Goal: Transaction & Acquisition: Purchase product/service

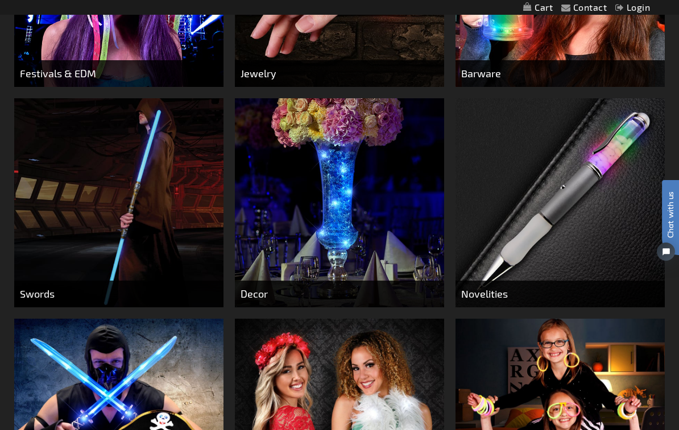
scroll to position [446, 0]
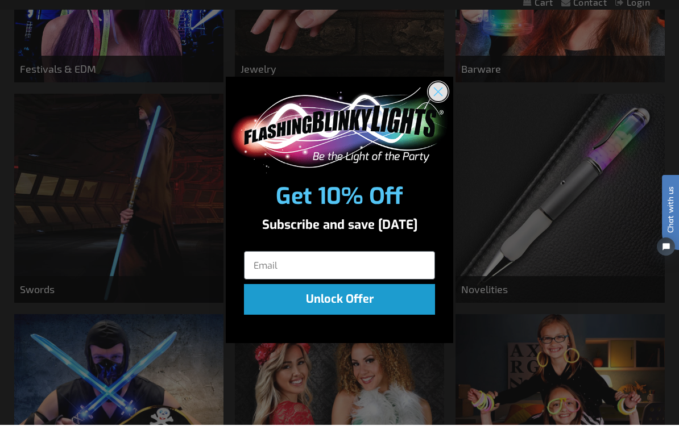
click at [444, 100] on circle "Close dialog" at bounding box center [438, 97] width 19 height 19
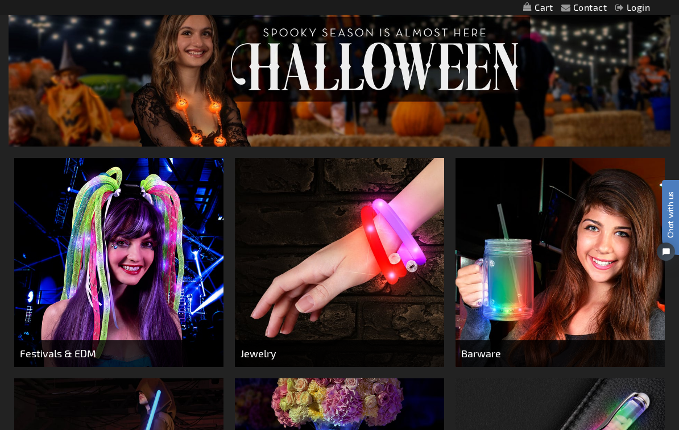
scroll to position [165, 0]
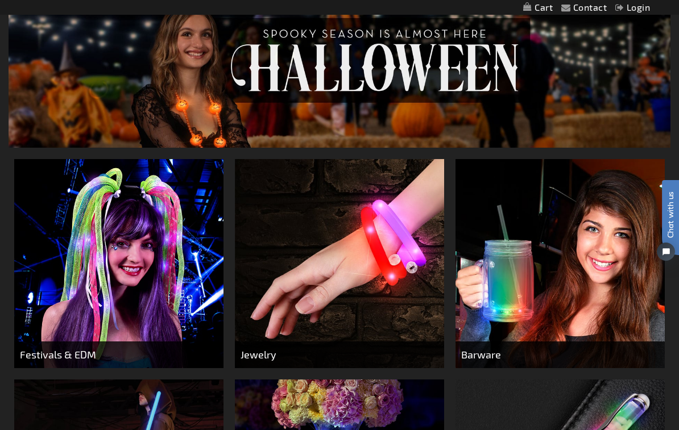
click at [471, 69] on img at bounding box center [340, 62] width 662 height 172
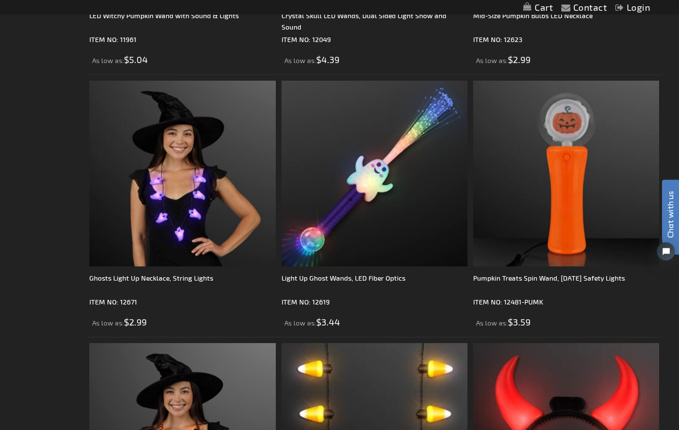
scroll to position [2096, 0]
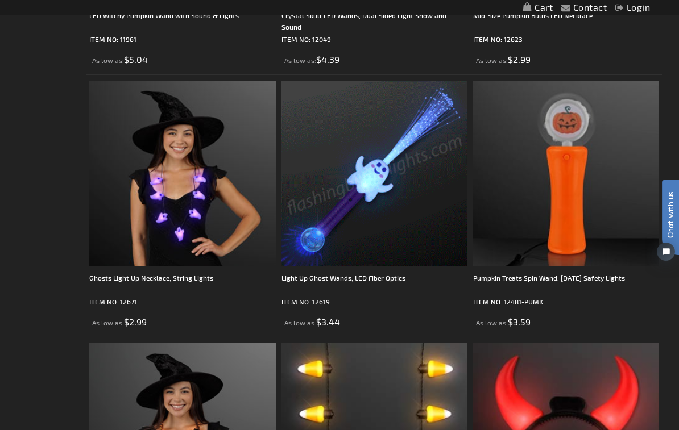
click at [406, 176] on img at bounding box center [374, 174] width 186 height 186
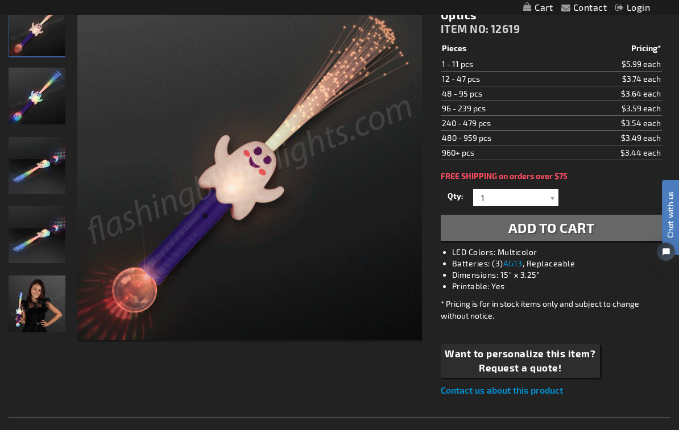
scroll to position [178, 0]
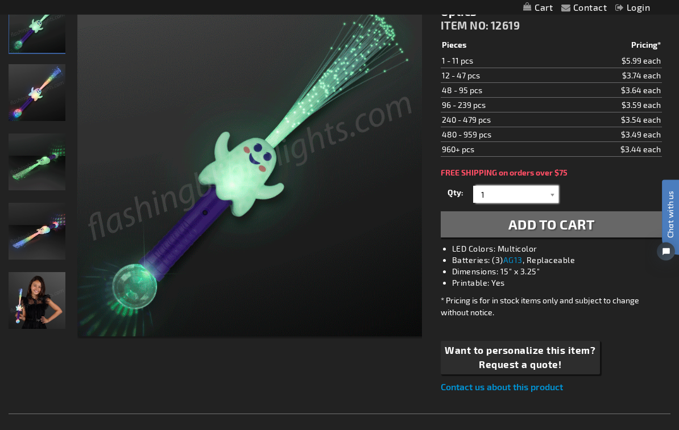
click at [505, 186] on input "1" at bounding box center [517, 194] width 82 height 17
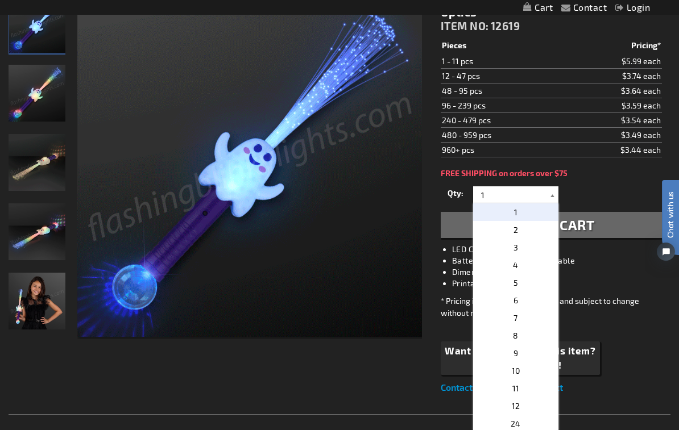
click at [556, 186] on div at bounding box center [552, 194] width 11 height 17
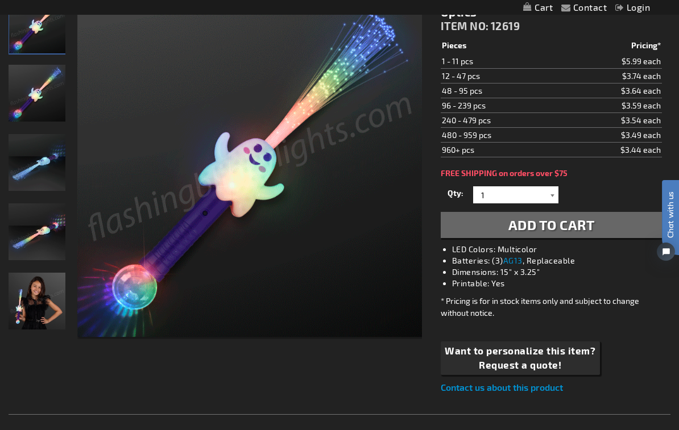
click at [555, 186] on div at bounding box center [552, 194] width 11 height 17
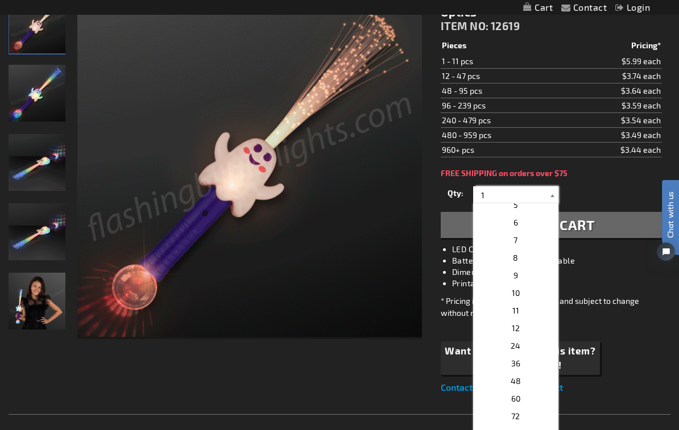
scroll to position [80, 0]
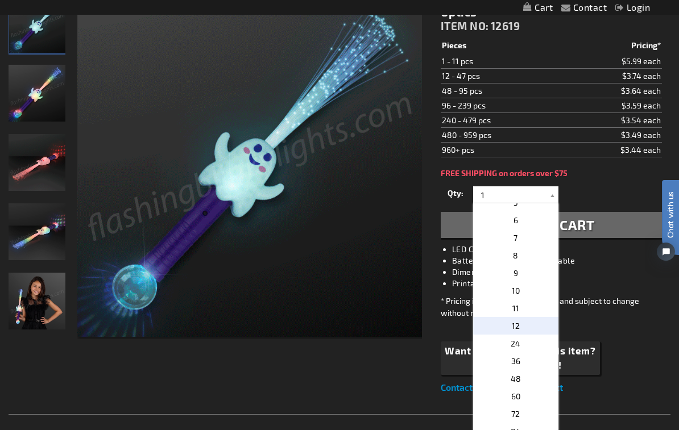
click at [534, 317] on p "12" at bounding box center [515, 326] width 85 height 18
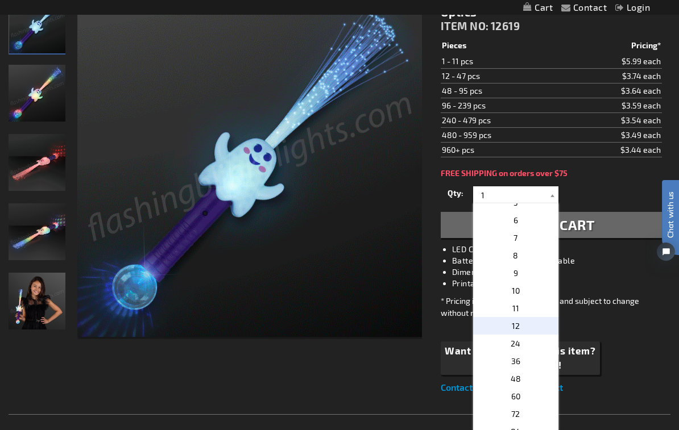
type input "12"
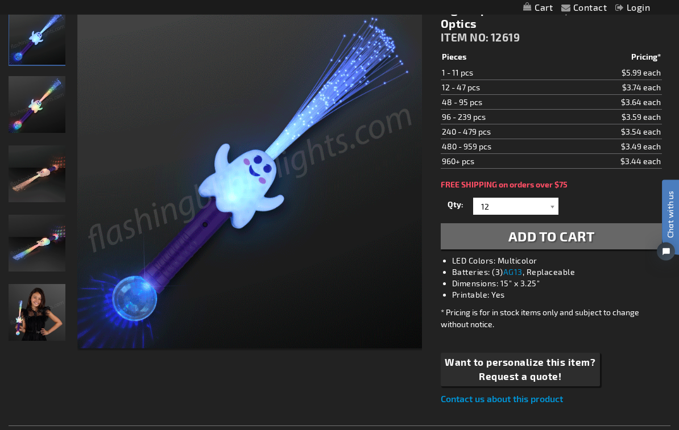
scroll to position [167, 0]
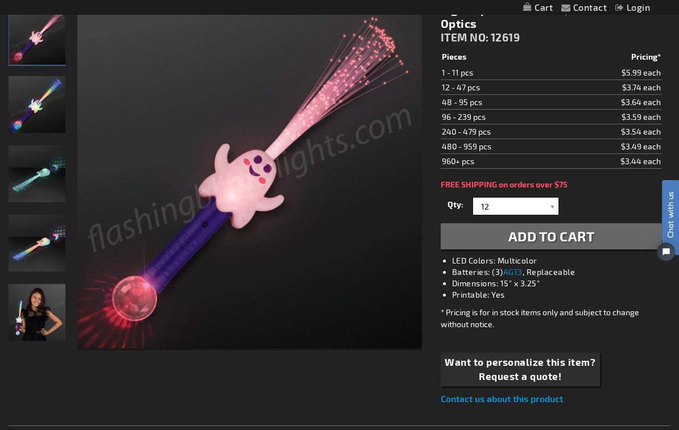
click at [564, 228] on span "Add to Cart" at bounding box center [551, 236] width 86 height 16
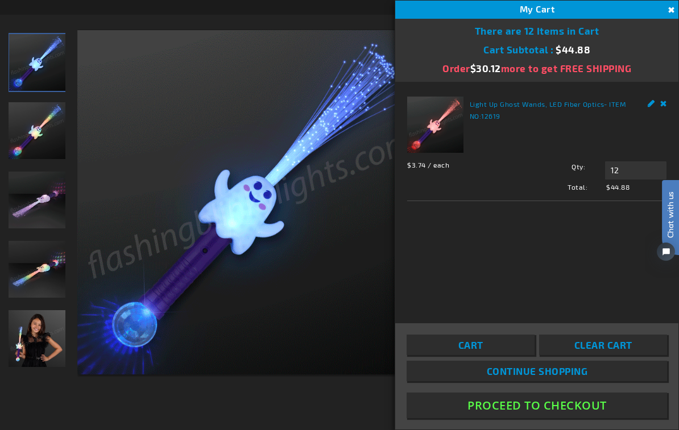
click at [343, 251] on img at bounding box center [249, 202] width 344 height 344
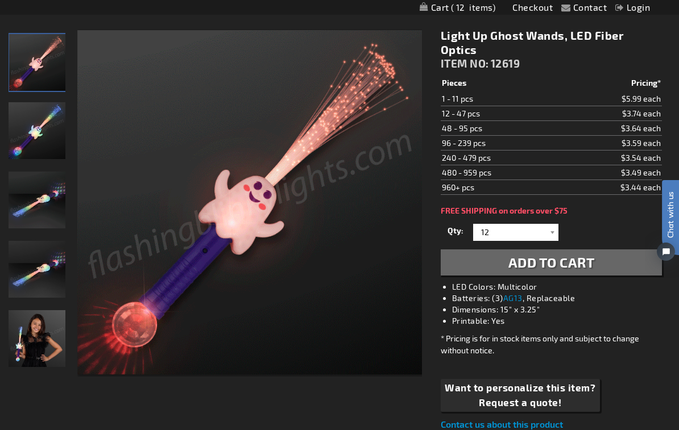
click at [311, 318] on img at bounding box center [249, 202] width 344 height 344
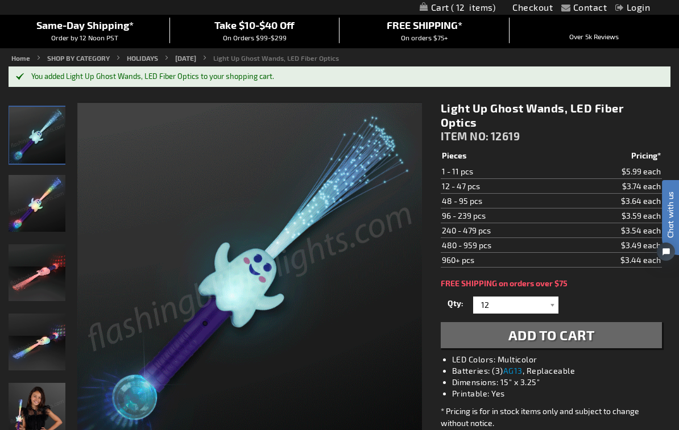
scroll to position [0, 0]
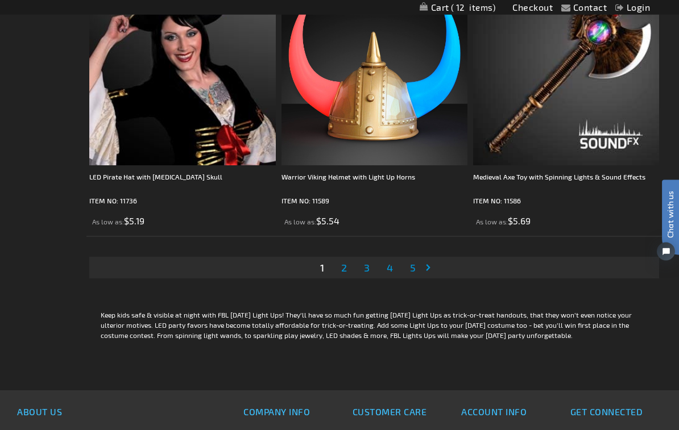
scroll to position [5367, 0]
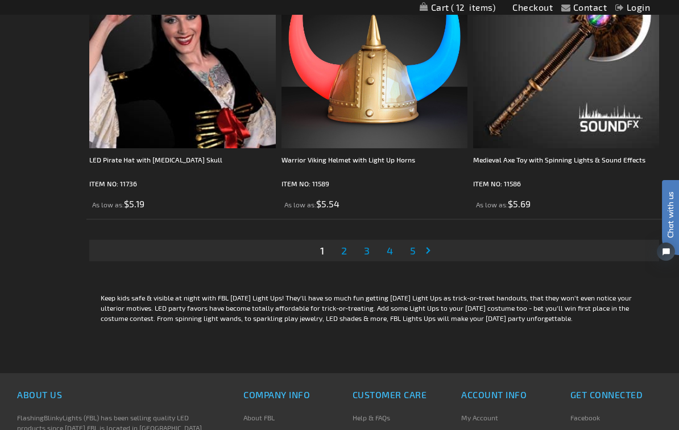
click at [436, 251] on link "Page Next" at bounding box center [430, 250] width 11 height 17
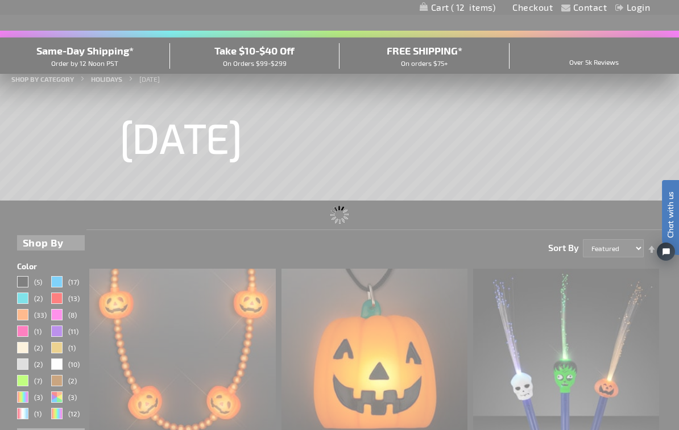
scroll to position [0, 0]
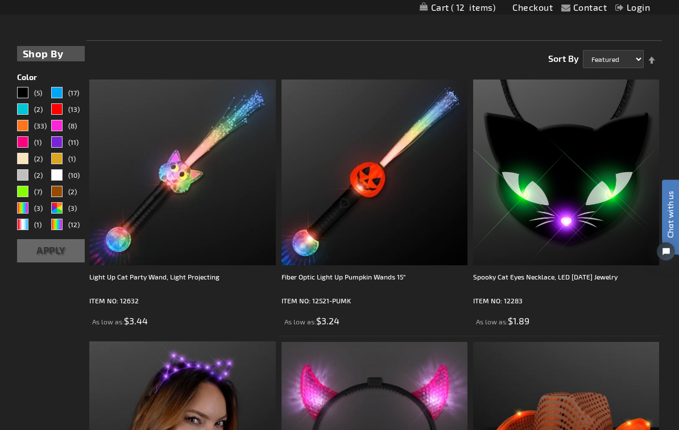
scroll to position [275, 0]
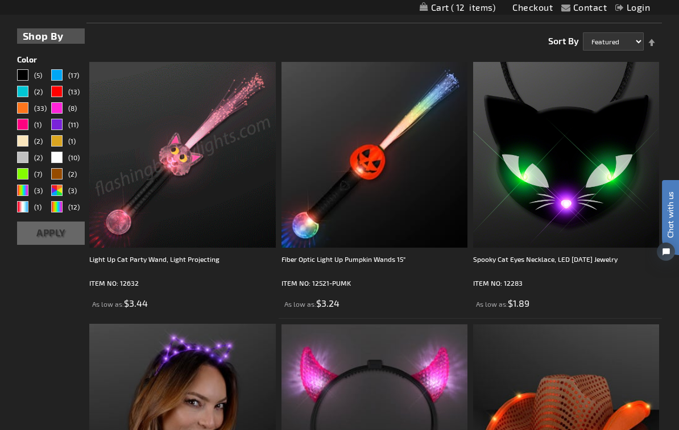
click at [219, 198] on img at bounding box center [182, 155] width 186 height 186
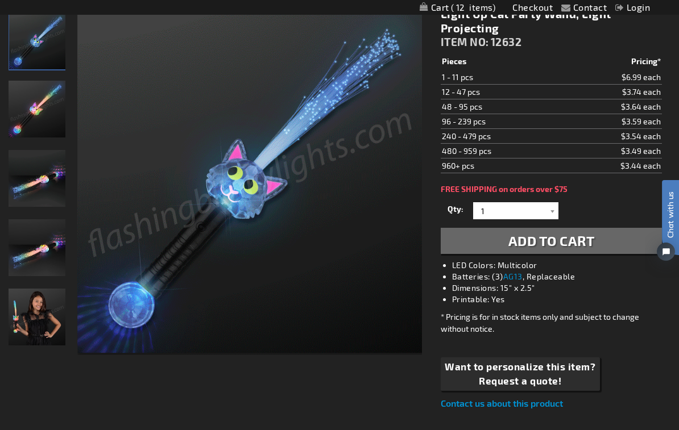
scroll to position [161, 0]
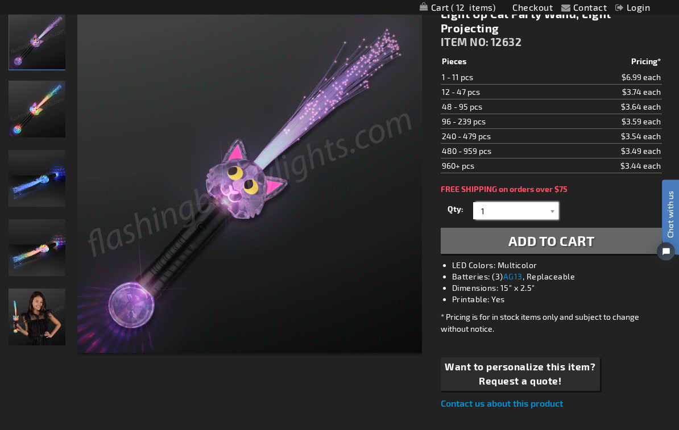
click at [519, 206] on input "1" at bounding box center [517, 211] width 82 height 17
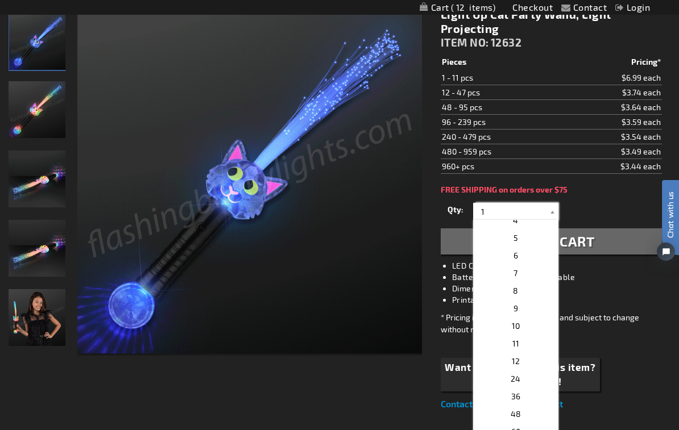
scroll to position [62, 0]
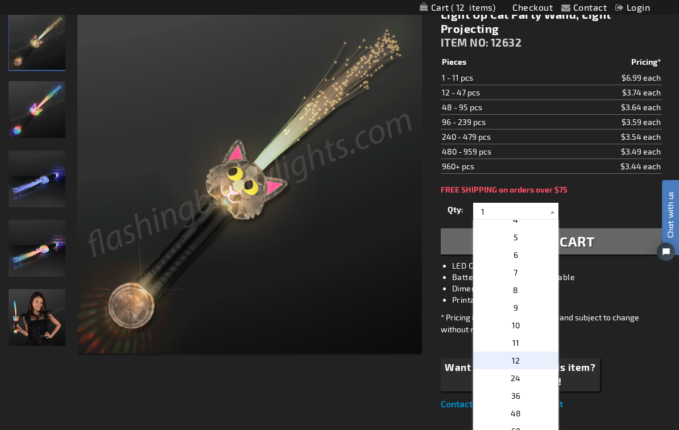
click at [531, 356] on p "12" at bounding box center [515, 361] width 85 height 18
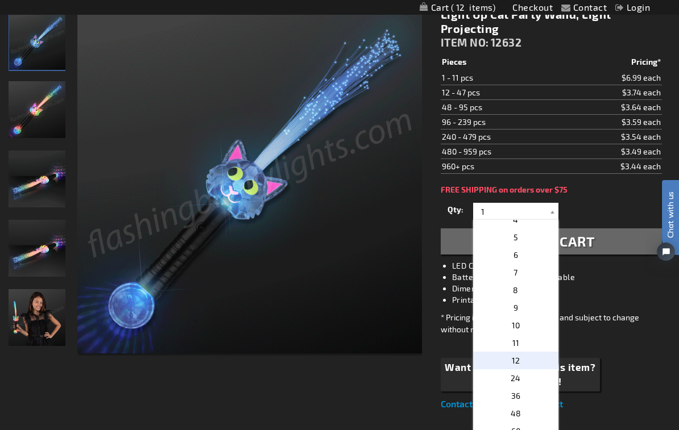
type input "12"
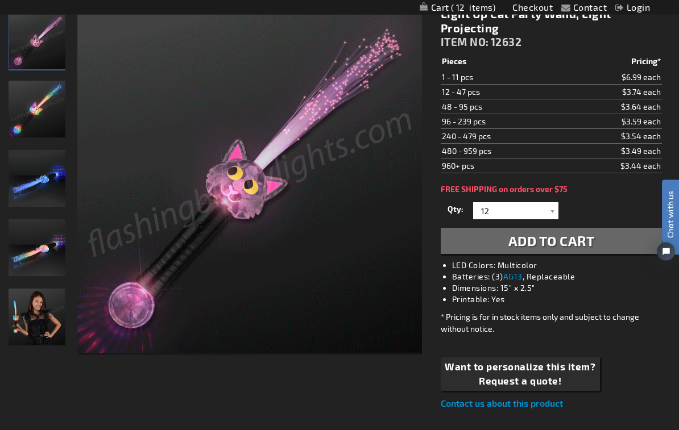
click at [562, 248] on span "Add to Cart" at bounding box center [551, 241] width 86 height 16
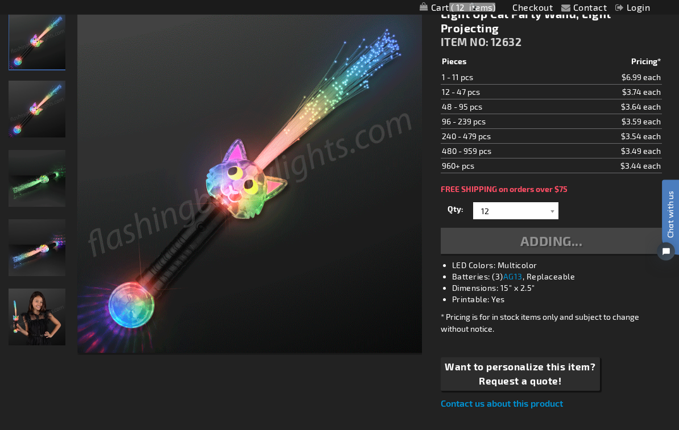
scroll to position [162, 0]
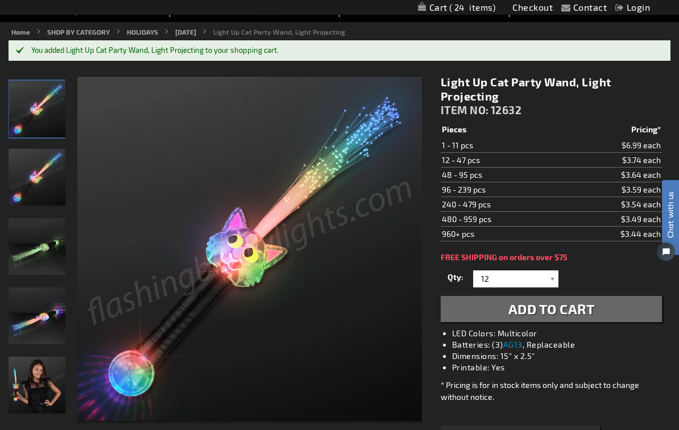
scroll to position [0, 0]
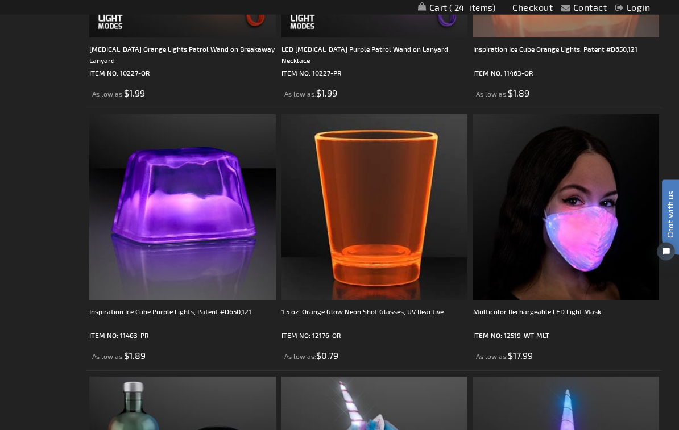
scroll to position [5322, 0]
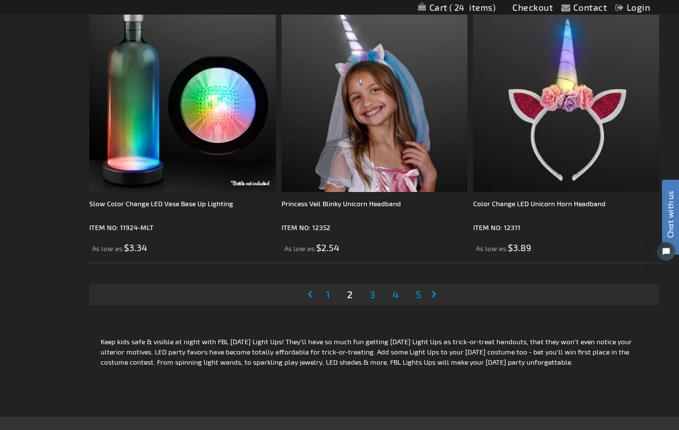
click at [430, 300] on link "Page Next" at bounding box center [435, 294] width 11 height 17
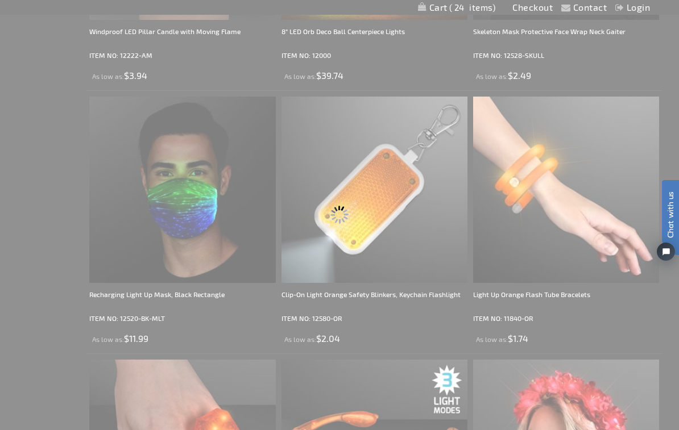
scroll to position [0, 0]
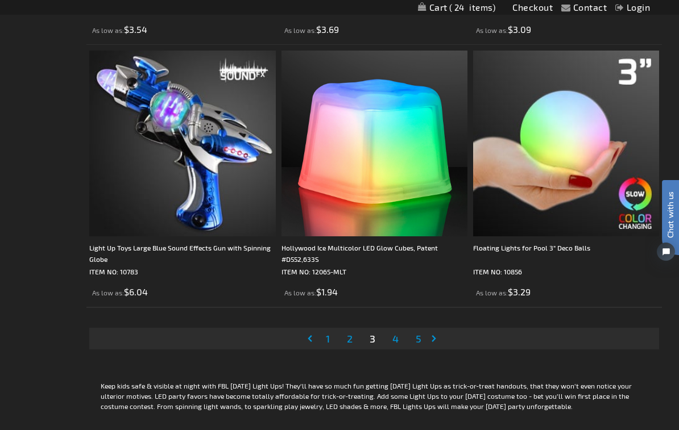
scroll to position [5279, 0]
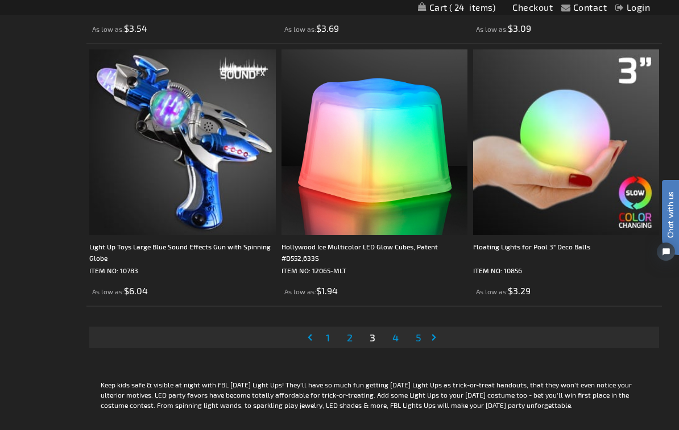
click at [442, 344] on link "Page Next" at bounding box center [435, 337] width 11 height 17
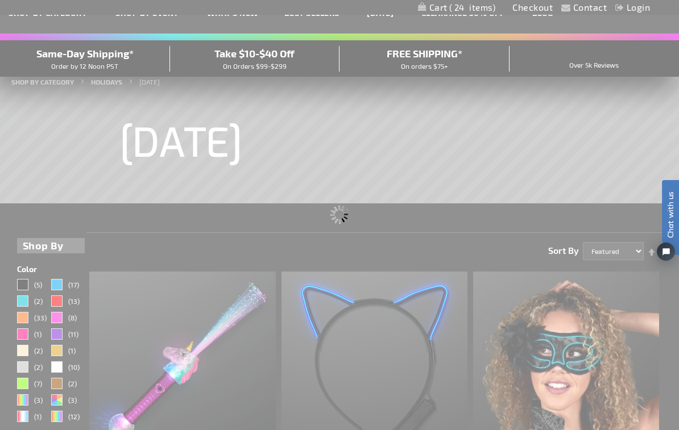
scroll to position [0, 0]
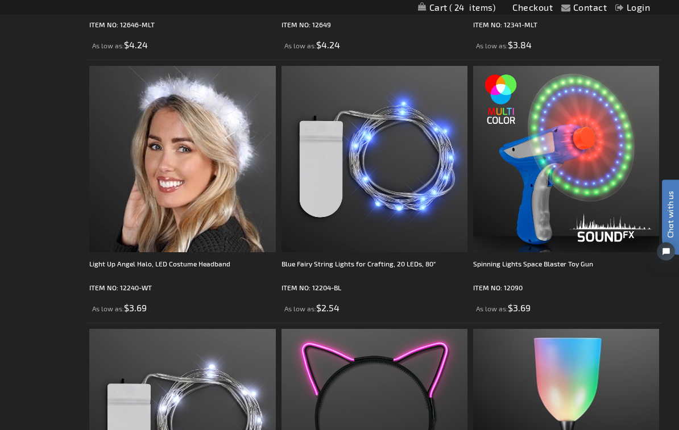
scroll to position [2636, 0]
click at [596, 171] on img at bounding box center [566, 159] width 186 height 186
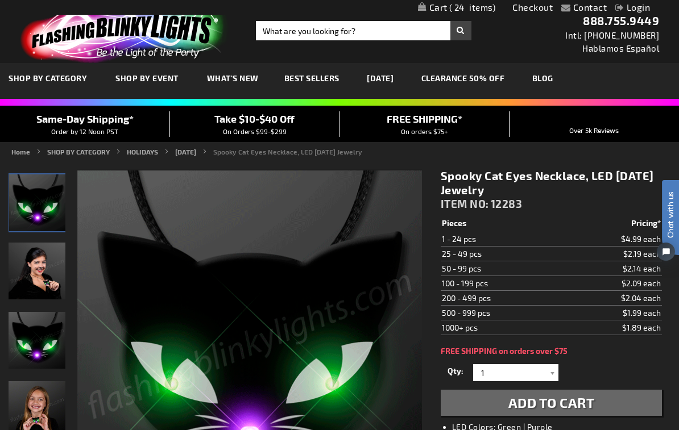
click at [510, 255] on td "25 - 49 pcs" at bounding box center [500, 254] width 121 height 15
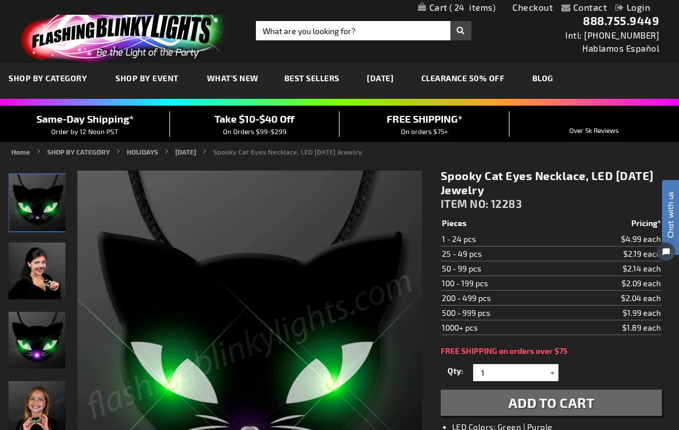
click at [555, 369] on div at bounding box center [552, 372] width 11 height 17
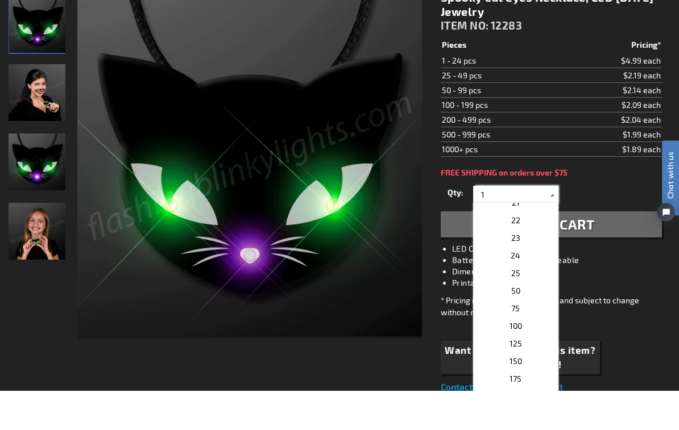
scroll to position [360, 0]
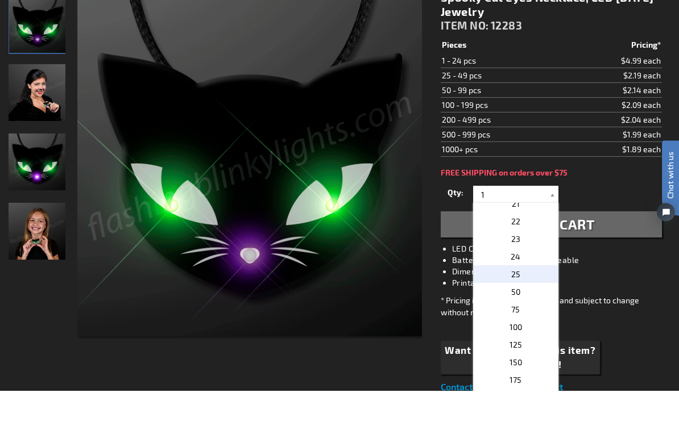
click at [526, 305] on p "25" at bounding box center [515, 314] width 85 height 18
type input "25"
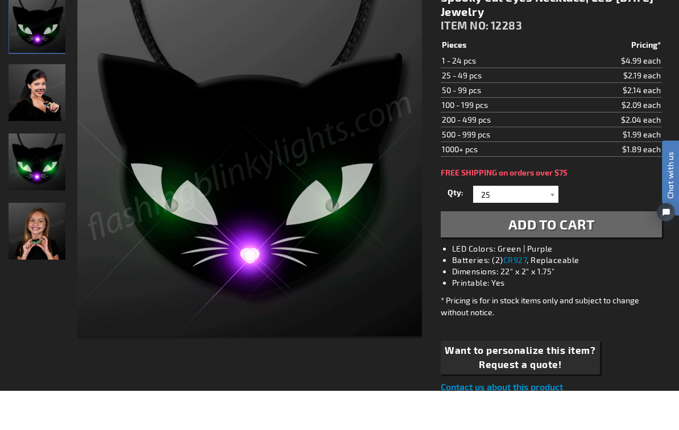
scroll to position [178, 0]
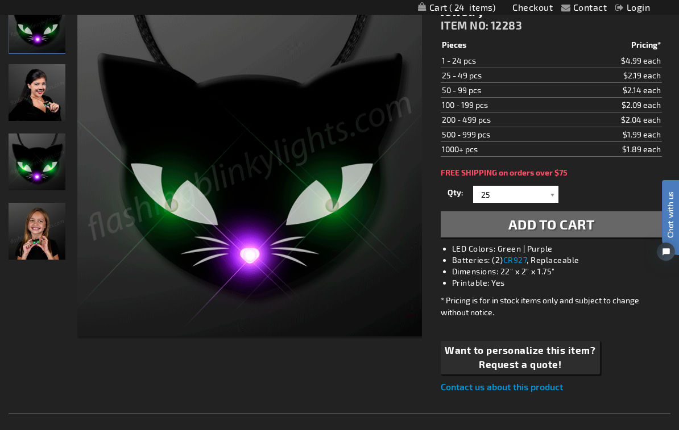
click at [601, 229] on button "Add to Cart" at bounding box center [550, 224] width 221 height 26
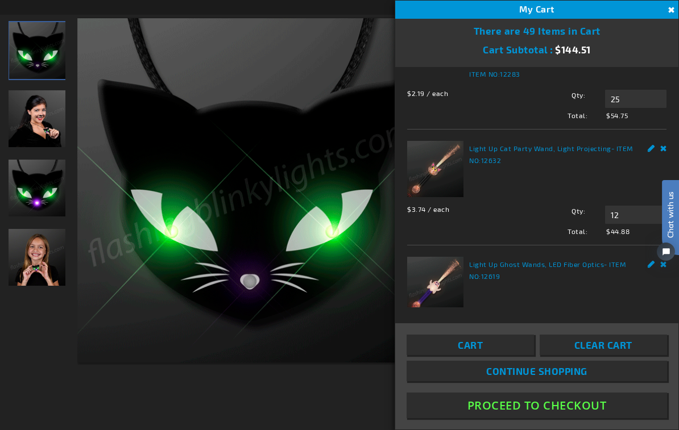
scroll to position [25, 0]
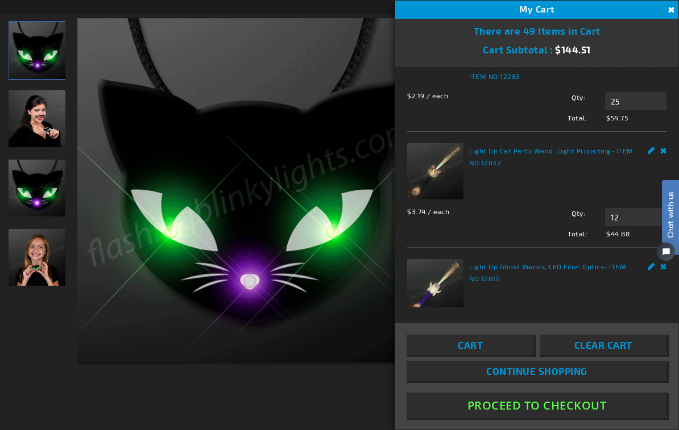
click at [500, 355] on link "Cart" at bounding box center [469, 345] width 127 height 20
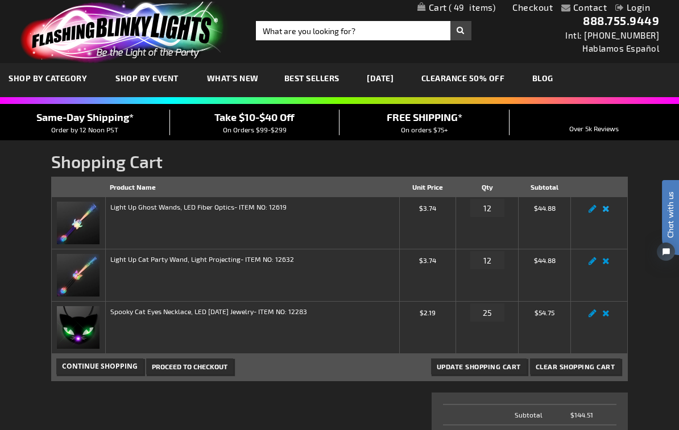
click at [609, 212] on link "Remove item" at bounding box center [605, 212] width 13 height 0
click at [607, 212] on link "Remove item" at bounding box center [605, 212] width 13 height 0
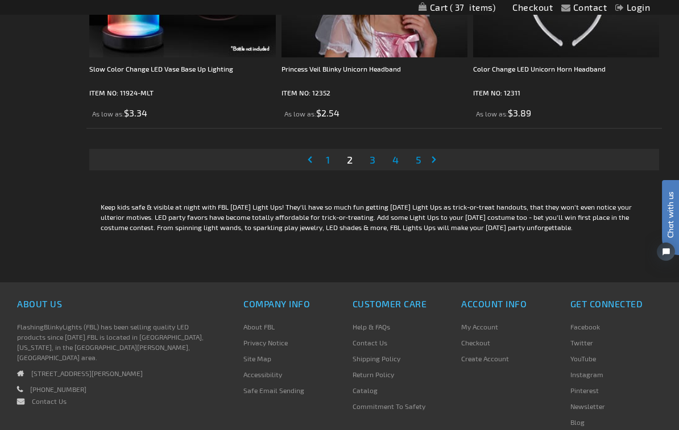
scroll to position [5450, 0]
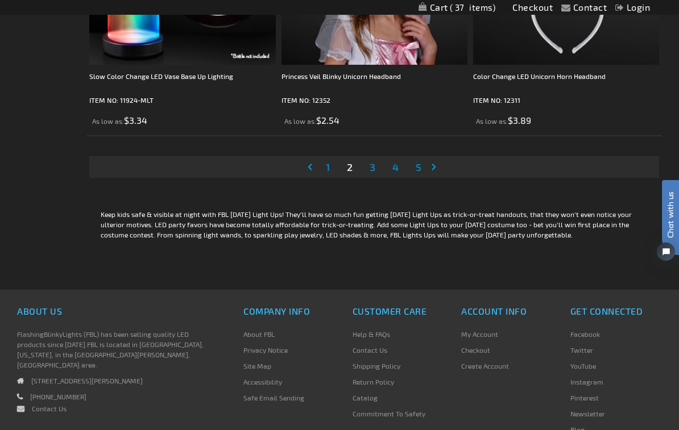
click at [430, 169] on link "Page Next" at bounding box center [435, 167] width 11 height 17
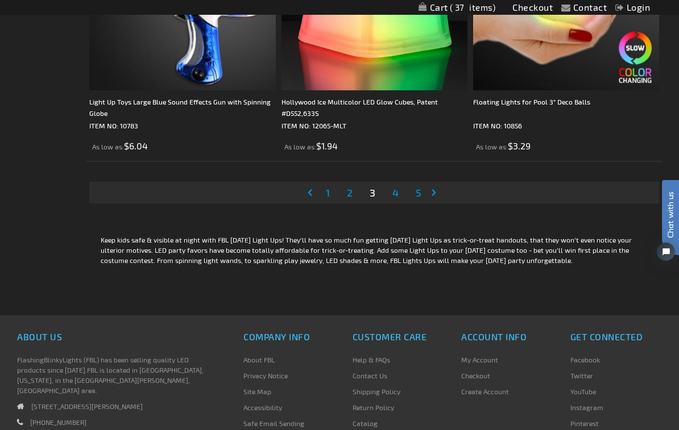
scroll to position [5421, 0]
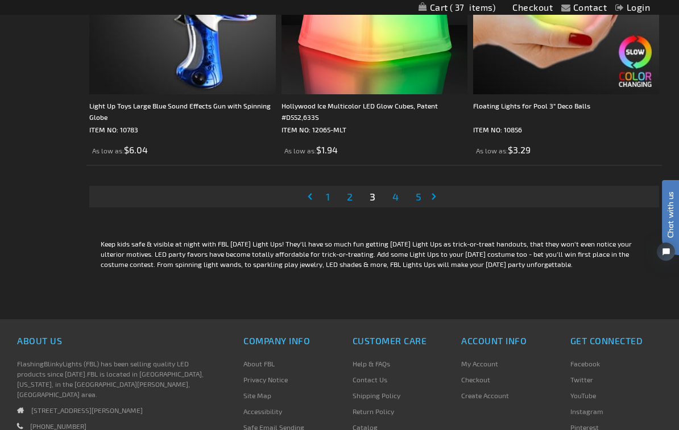
click at [439, 193] on link "Page Next" at bounding box center [435, 196] width 11 height 17
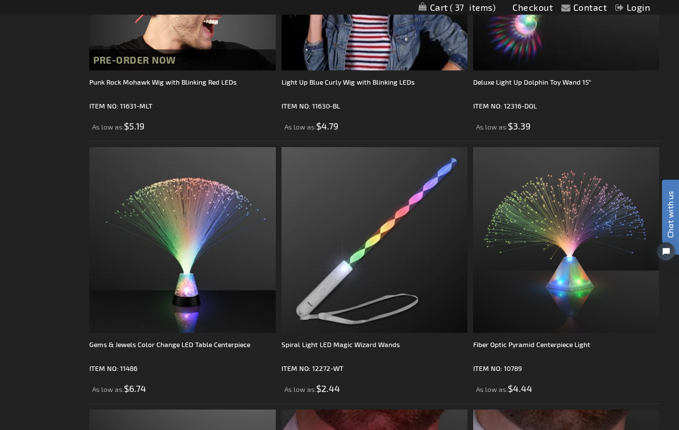
scroll to position [4288, 0]
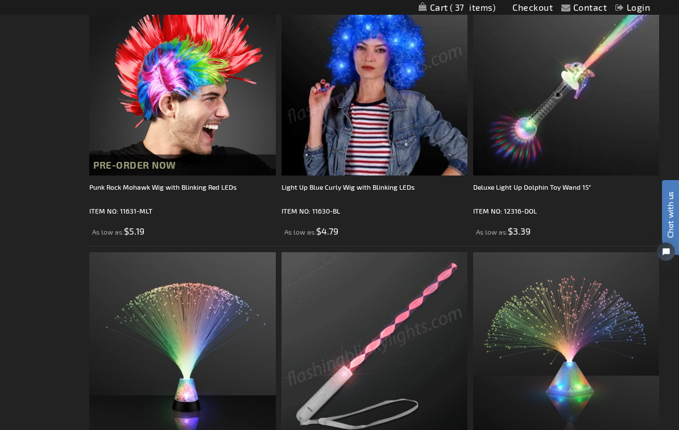
click at [402, 317] on img at bounding box center [374, 345] width 186 height 186
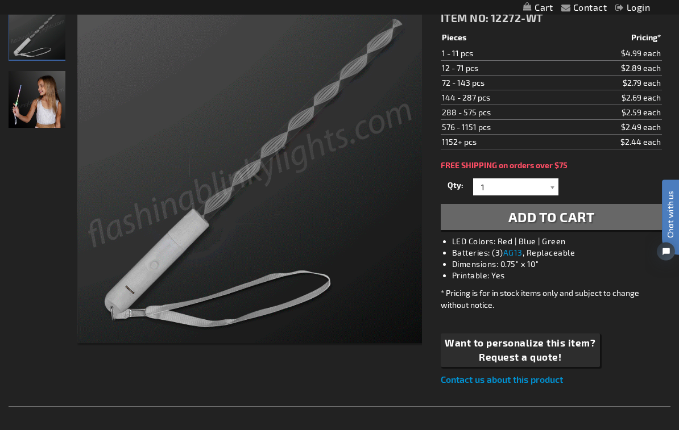
scroll to position [91, 0]
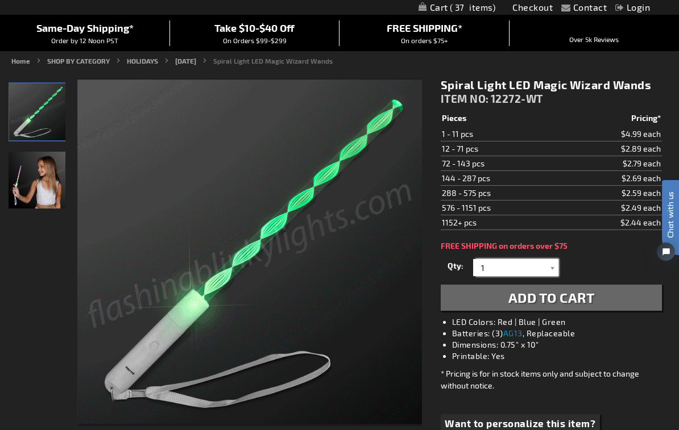
click at [503, 271] on input "1" at bounding box center [517, 267] width 82 height 17
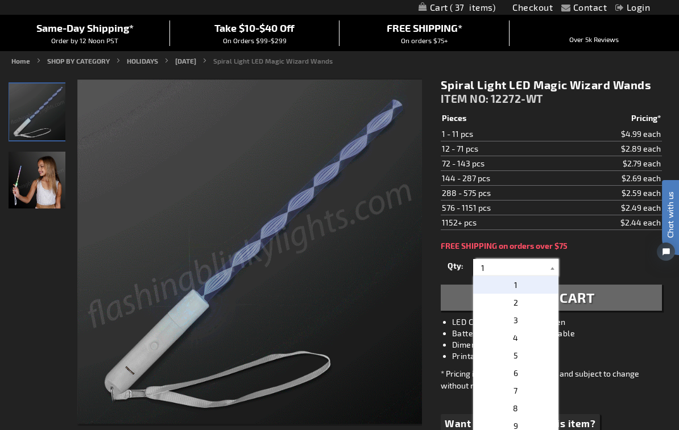
click at [545, 271] on input "1" at bounding box center [517, 267] width 82 height 17
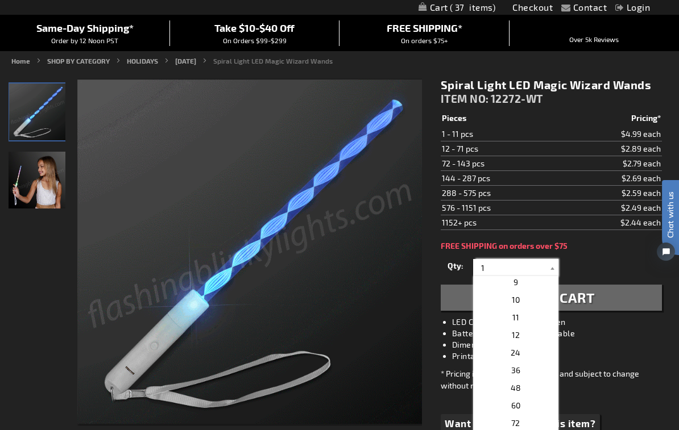
scroll to position [159, 0]
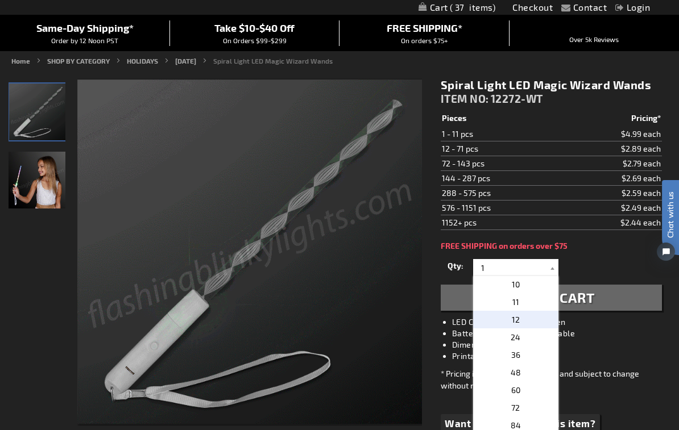
click at [518, 323] on span "12" at bounding box center [516, 320] width 8 height 10
type input "12"
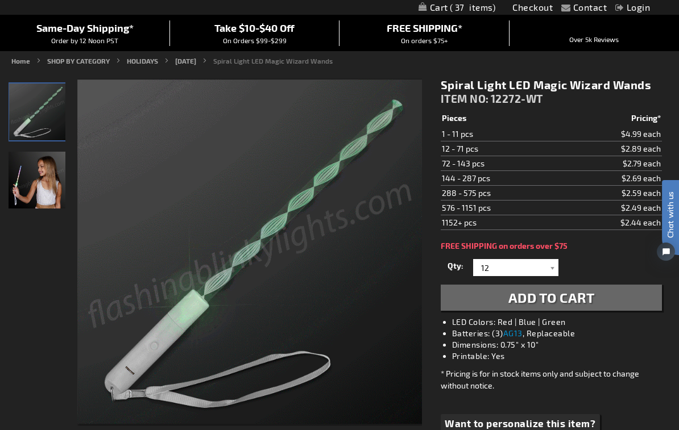
click at [602, 307] on button "Add to Cart" at bounding box center [550, 298] width 221 height 26
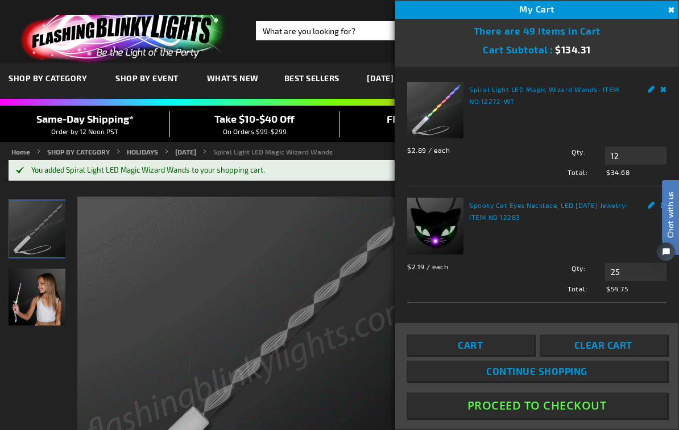
scroll to position [0, 0]
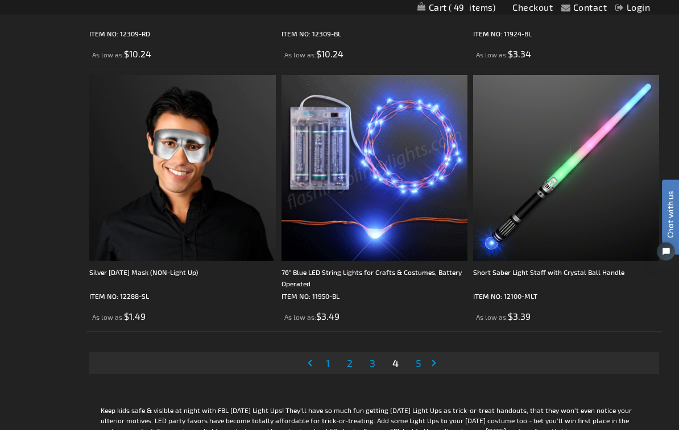
scroll to position [5254, 0]
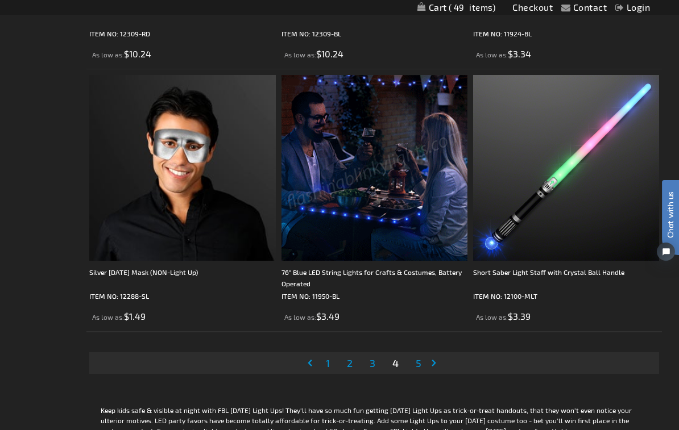
click at [422, 371] on link "Page 5" at bounding box center [418, 363] width 10 height 17
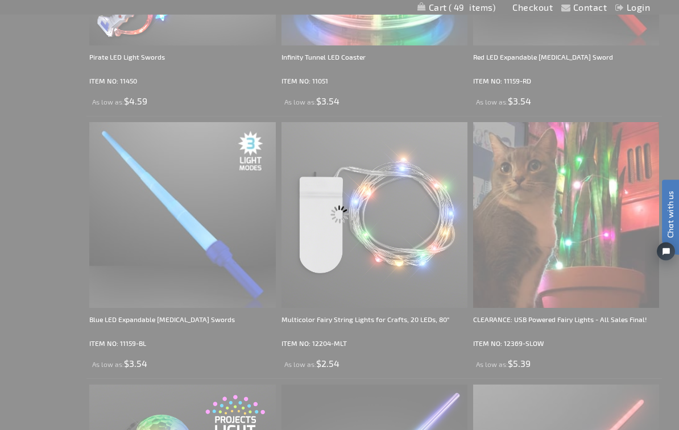
scroll to position [0, 0]
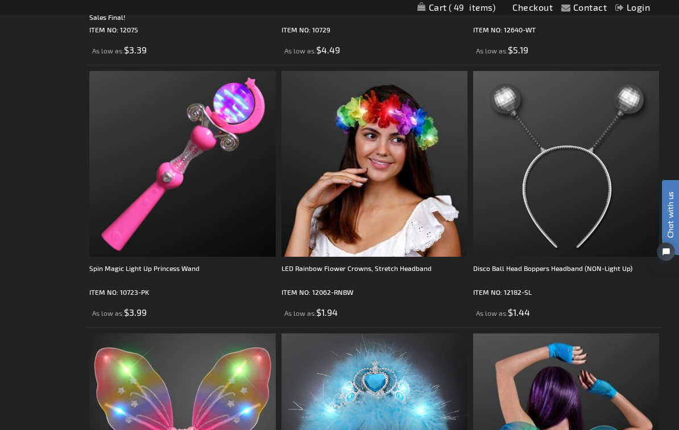
scroll to position [1054, 0]
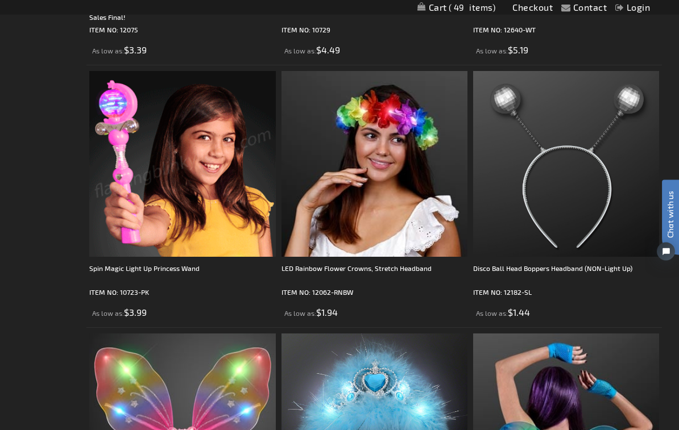
click at [186, 162] on img at bounding box center [182, 165] width 186 height 186
click at [206, 169] on img at bounding box center [182, 165] width 186 height 186
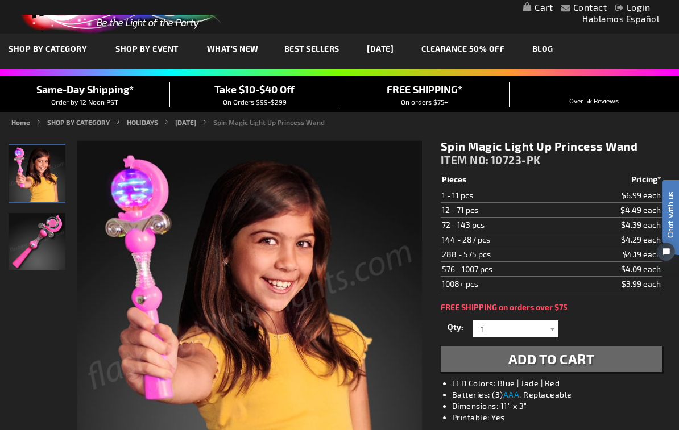
scroll to position [71, 0]
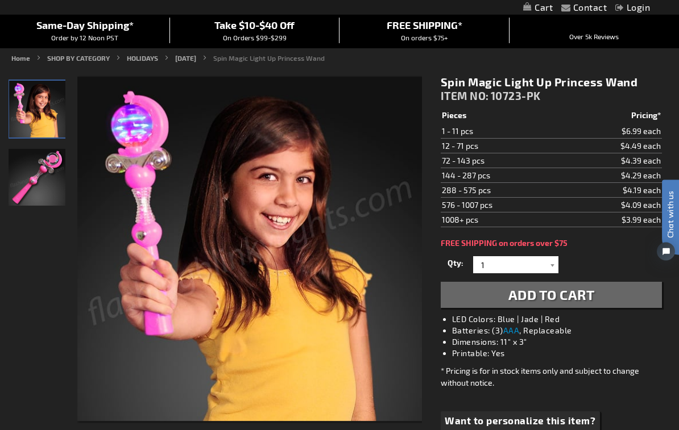
click at [53, 178] on img "LED Light Up Magic Spinning Princess Toy Wand" at bounding box center [37, 177] width 57 height 57
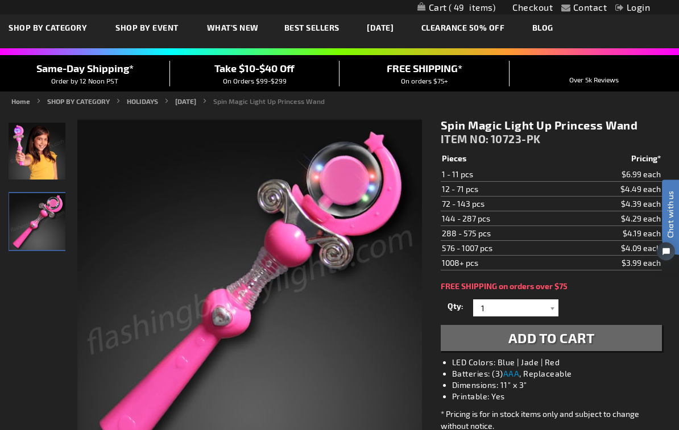
scroll to position [0, 0]
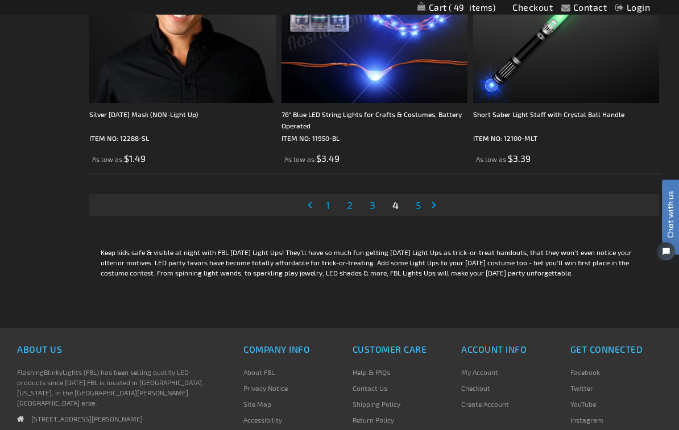
scroll to position [5413, 0]
click at [422, 202] on link "Page 5" at bounding box center [418, 204] width 10 height 17
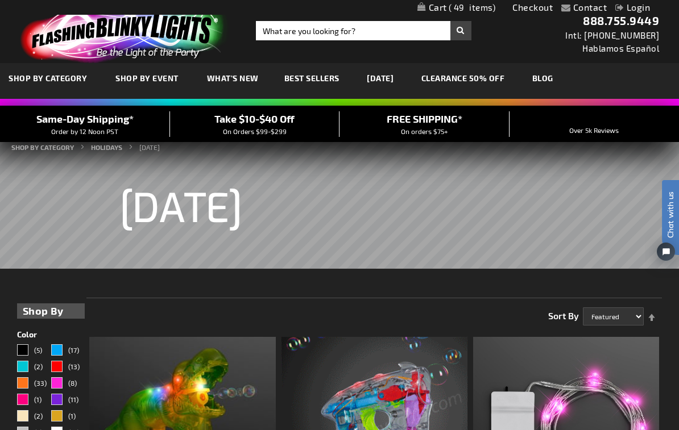
click at [472, 3] on span "49" at bounding box center [471, 7] width 47 height 10
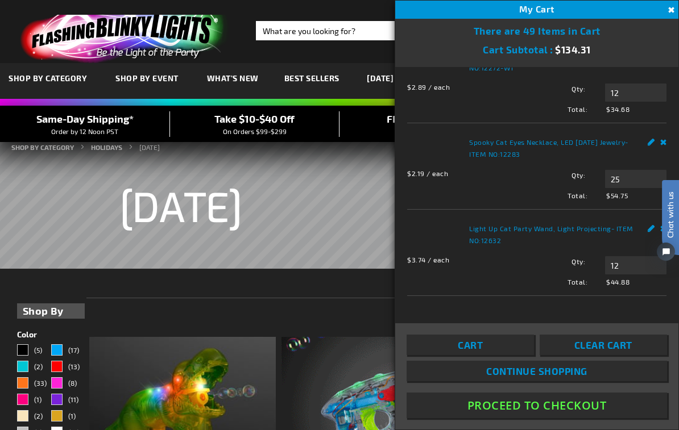
scroll to position [103, 0]
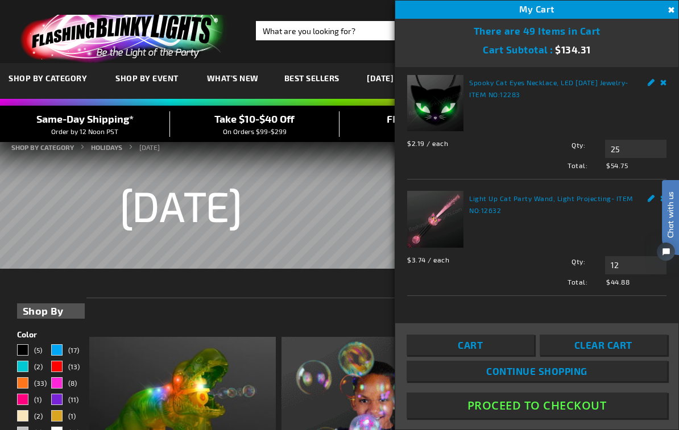
click at [483, 418] on button "Proceed To Checkout" at bounding box center [536, 406] width 260 height 26
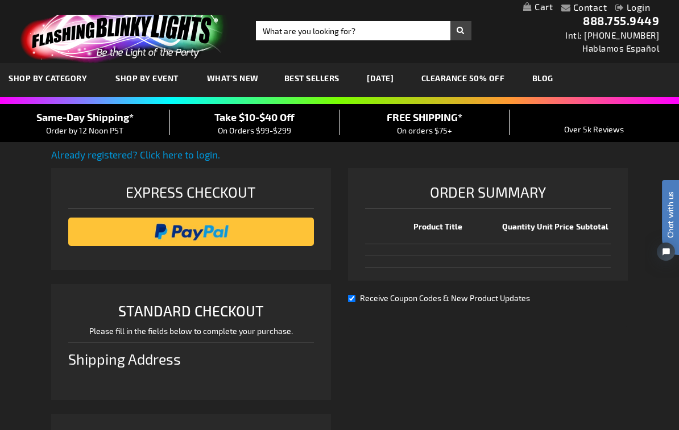
select select "US"
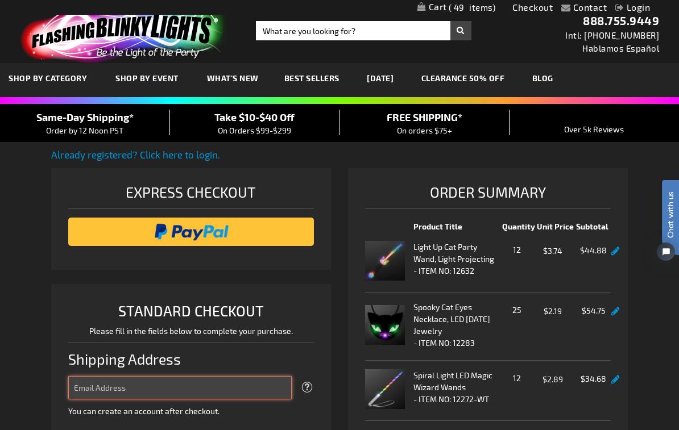
click at [192, 384] on input "Email Address" at bounding box center [179, 387] width 223 height 23
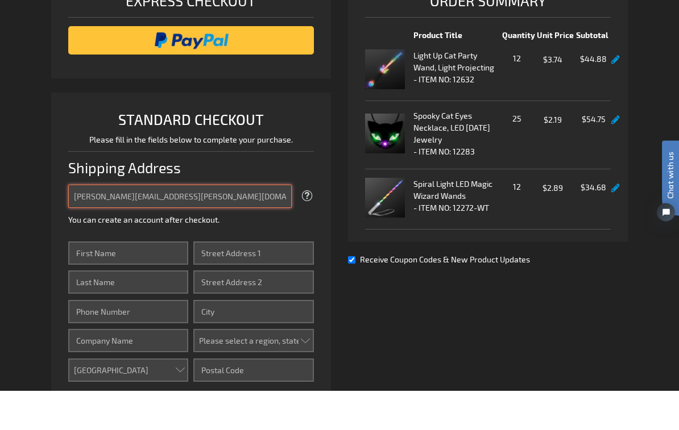
type input "colson@seyfarth.com"
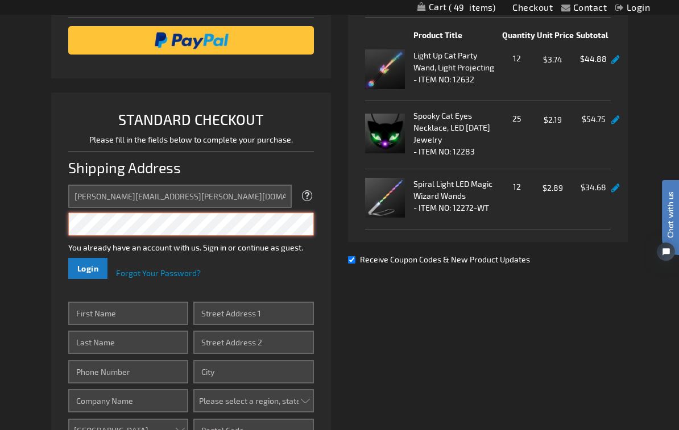
scroll to position [191, 0]
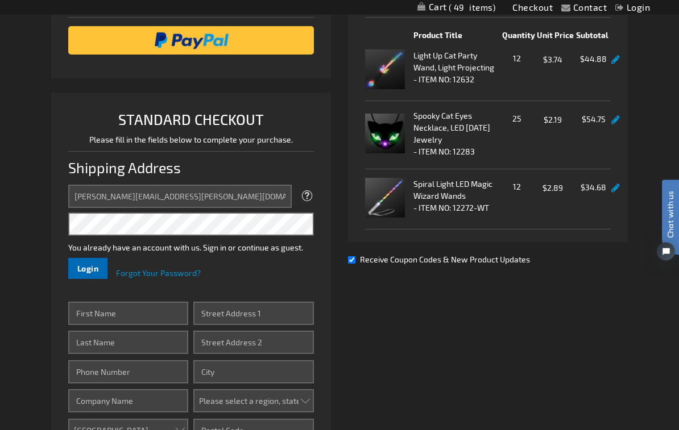
click at [89, 270] on span "Login" at bounding box center [88, 269] width 22 height 10
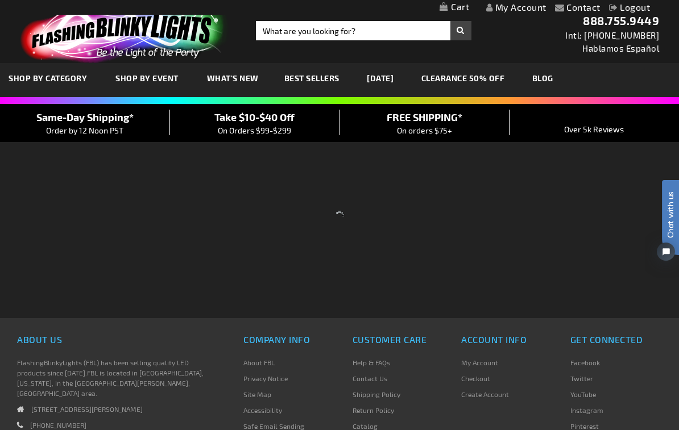
scroll to position [165, 0]
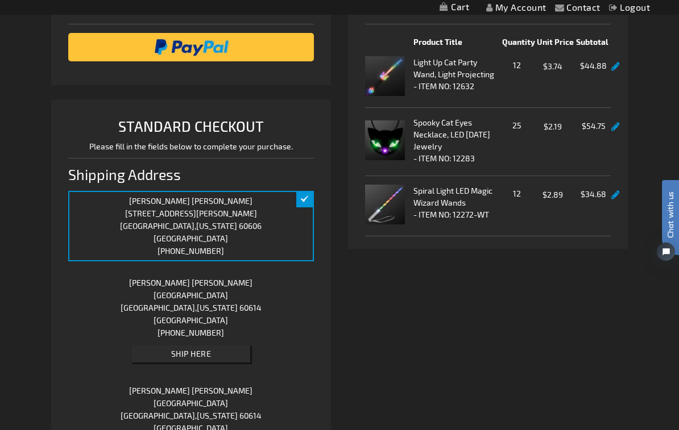
click at [219, 300] on div "[PERSON_NAME] [STREET_ADDRESS][US_STATE] [PHONE_NUMBER] Edit Ship Here" at bounding box center [191, 321] width 246 height 97
click at [215, 356] on button "Ship Here" at bounding box center [191, 354] width 118 height 17
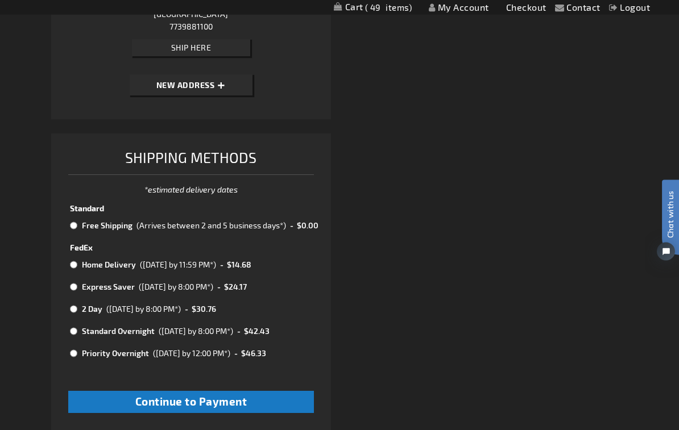
scroll to position [795, 0]
click at [78, 221] on td at bounding box center [74, 225] width 9 height 15
radio input "true"
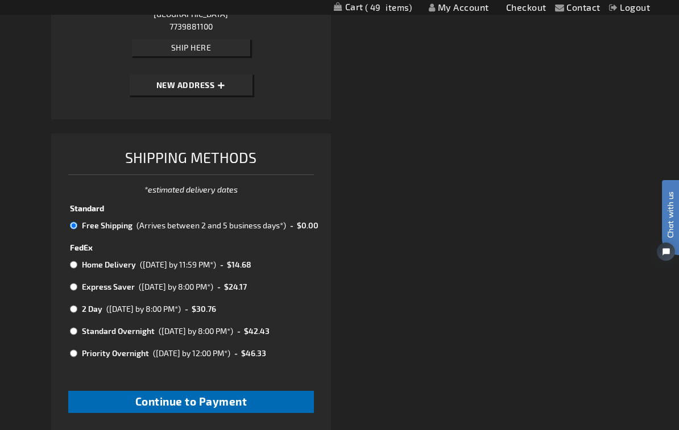
click at [211, 398] on span "Continue to Payment" at bounding box center [191, 401] width 112 height 13
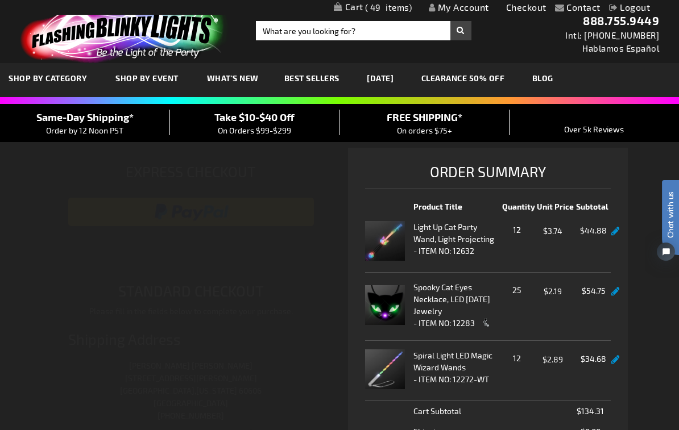
select select "1f4965ec1c41c0f199941205b0ba2e7d4e00a6b5"
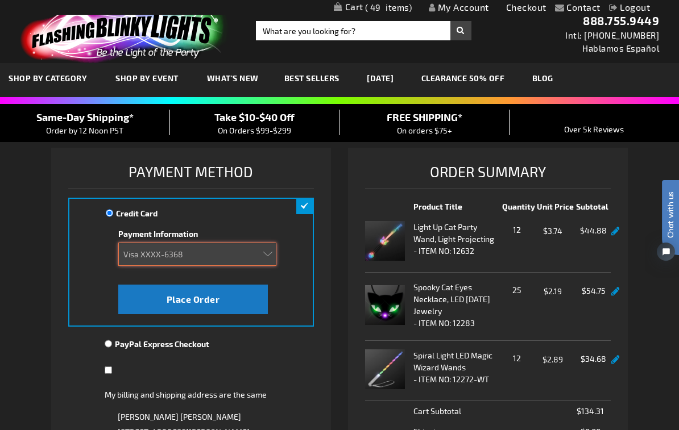
click at [266, 256] on select "Add new card American Express XXXX-6003 (Expired 05/2017) Visa XXXX-3226 (Expir…" at bounding box center [197, 254] width 158 height 23
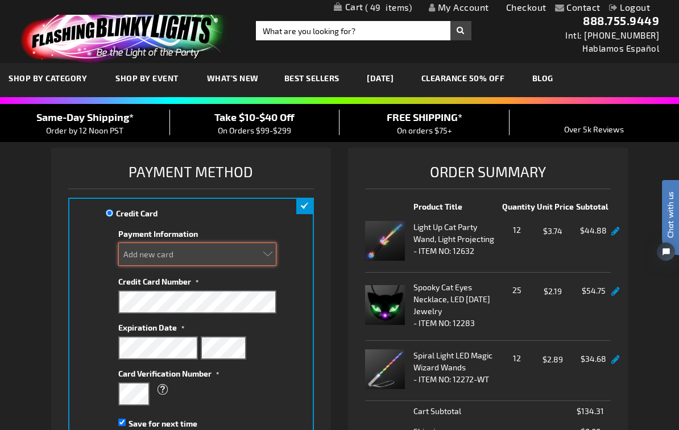
click at [267, 257] on select "Add new card American Express XXXX-6003 (Expired 05/2017) Visa XXXX-3226 (Expir…" at bounding box center [197, 254] width 158 height 23
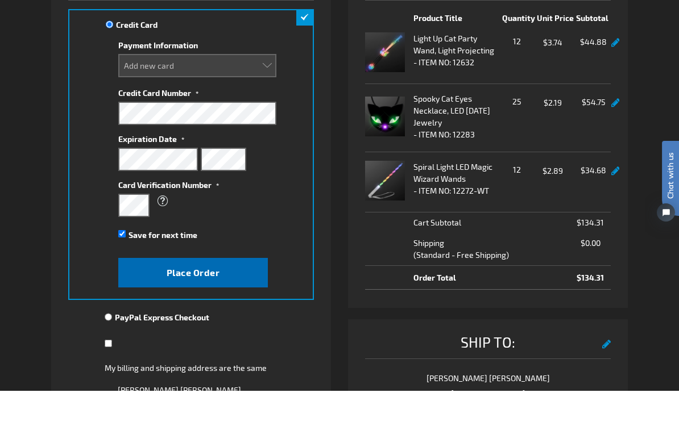
click at [227, 297] on button "Place Order" at bounding box center [192, 312] width 149 height 30
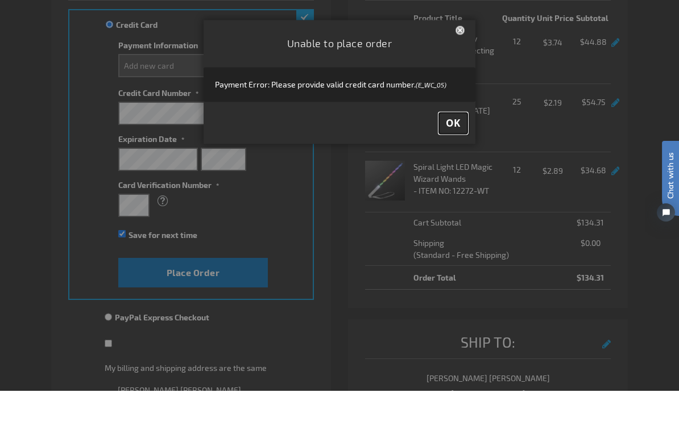
scroll to position [189, 0]
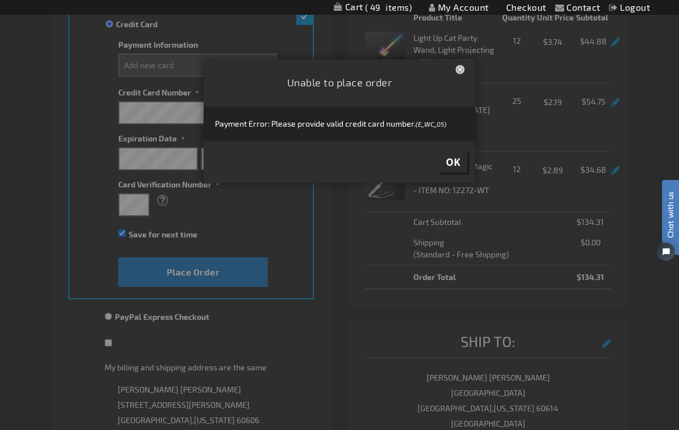
click at [454, 169] on span "OK" at bounding box center [453, 162] width 15 height 13
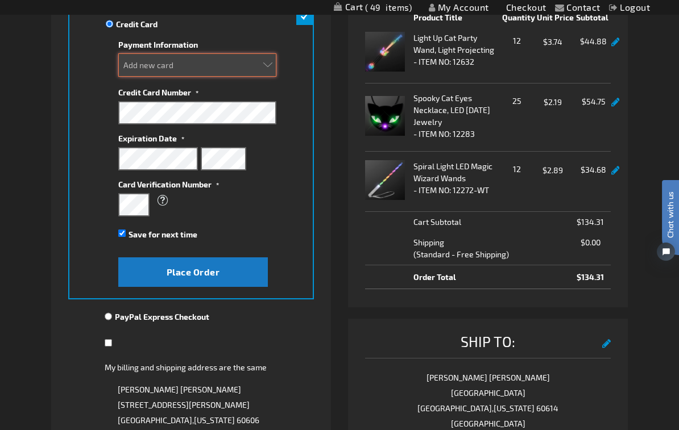
click at [223, 64] on select "Add new card American Express XXXX-6003 (Expired 05/2017) Visa XXXX-3226 (Expir…" at bounding box center [197, 64] width 158 height 23
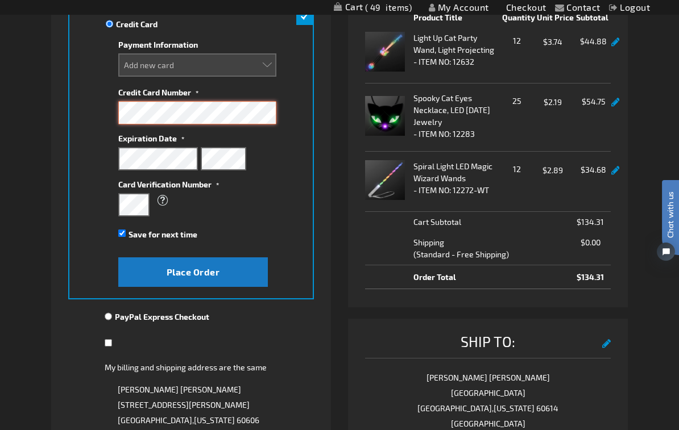
scroll to position [189, 0]
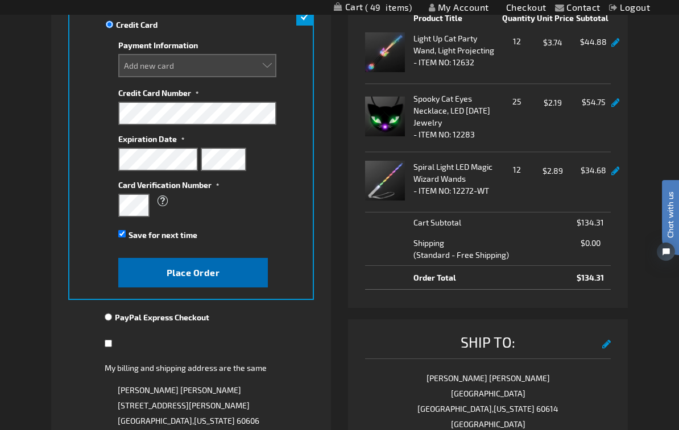
click at [229, 278] on button "Place Order" at bounding box center [192, 273] width 149 height 30
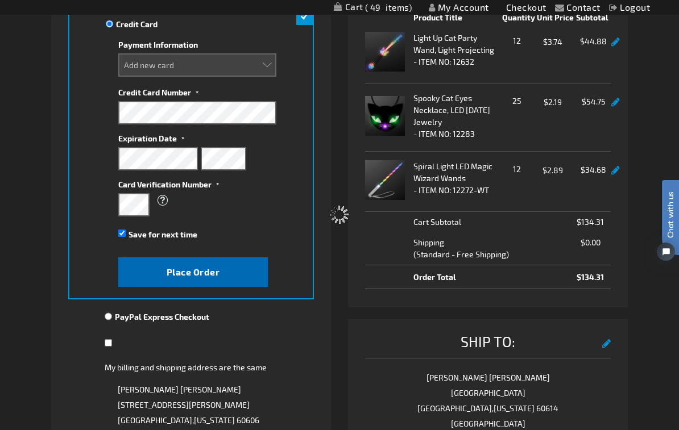
select select
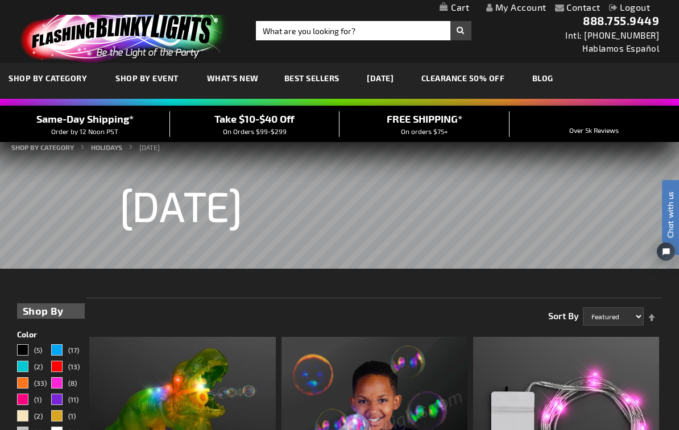
click at [463, 7] on link "My Cart" at bounding box center [454, 7] width 30 height 11
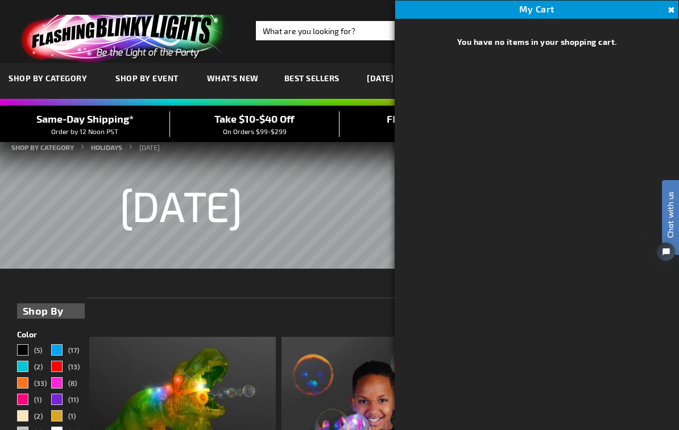
click at [261, 293] on div "[DATE]" at bounding box center [339, 212] width 645 height 171
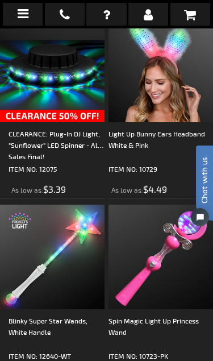
scroll to position [803, 0]
